Goal: Information Seeking & Learning: Learn about a topic

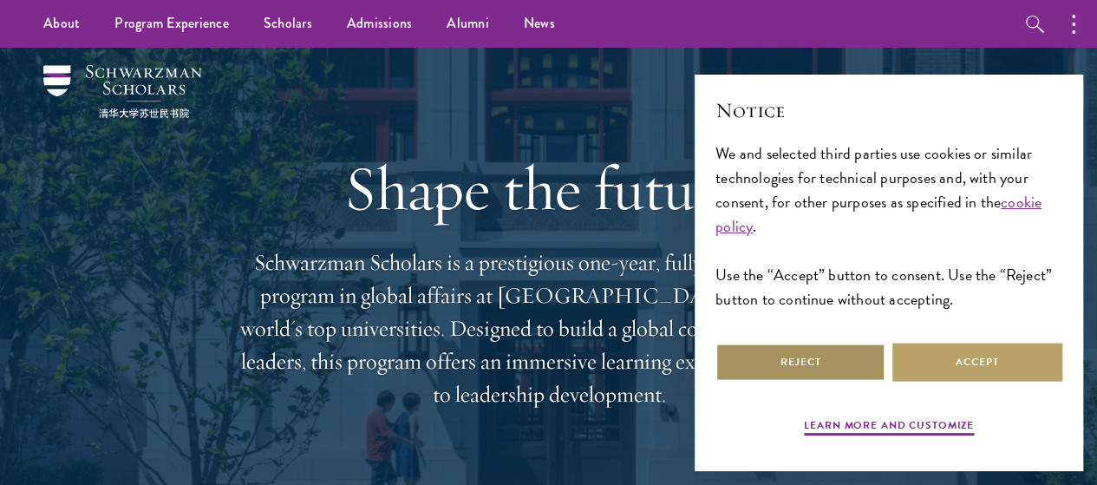
click at [792, 349] on button "Reject" at bounding box center [800, 362] width 170 height 39
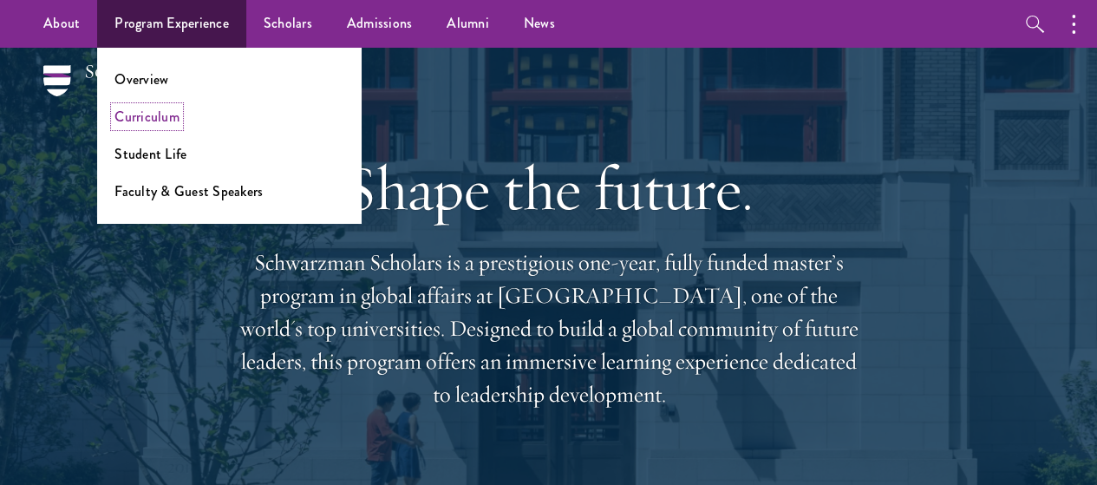
click at [148, 116] on link "Curriculum" at bounding box center [146, 117] width 65 height 20
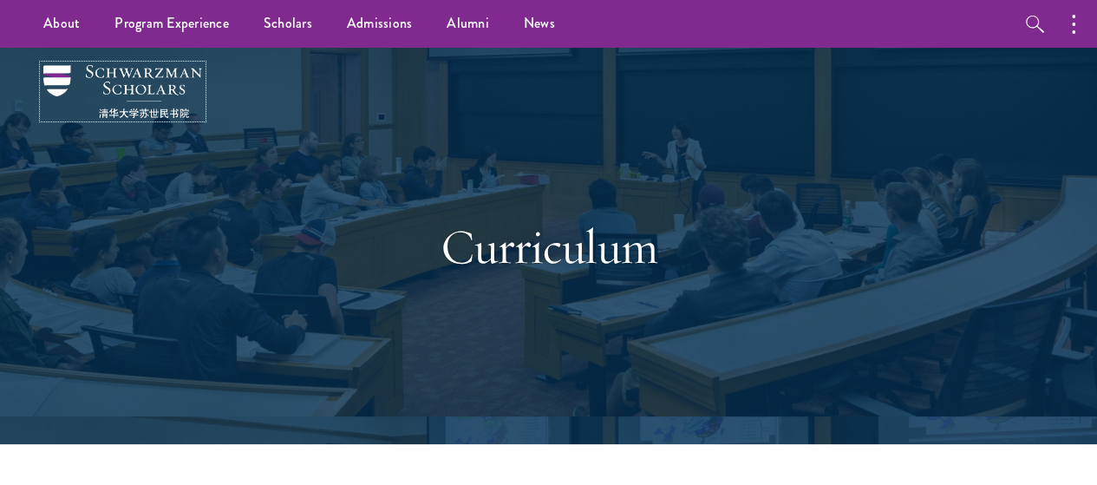
click at [155, 72] on img at bounding box center [122, 91] width 159 height 53
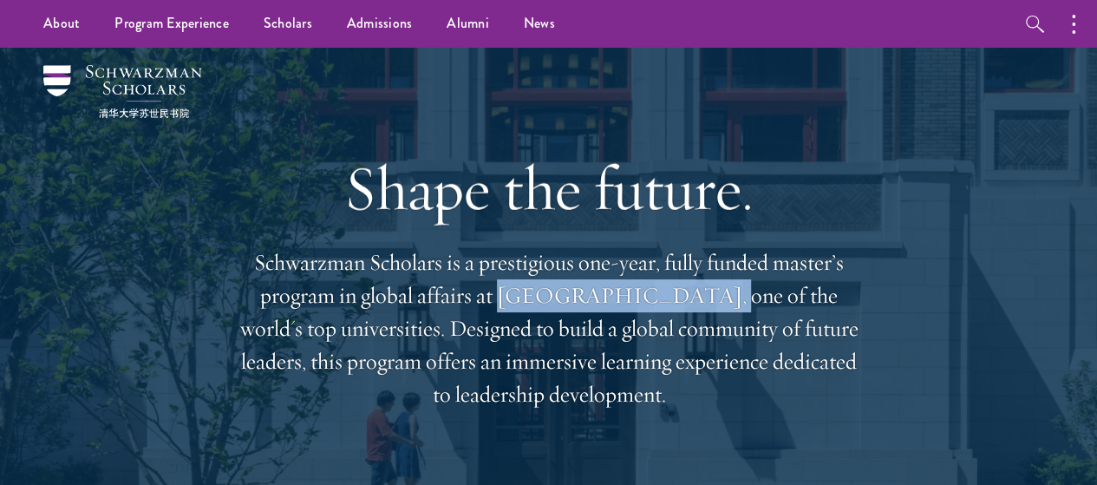
drag, startPoint x: 604, startPoint y: 309, endPoint x: 806, endPoint y: 315, distance: 202.1
click at [806, 315] on p "Schwarzman Scholars is a prestigious one-year, fully funded master’s program in…" at bounding box center [549, 328] width 624 height 165
copy p "Tsinghua University"
